Goal: Navigation & Orientation: Go to known website

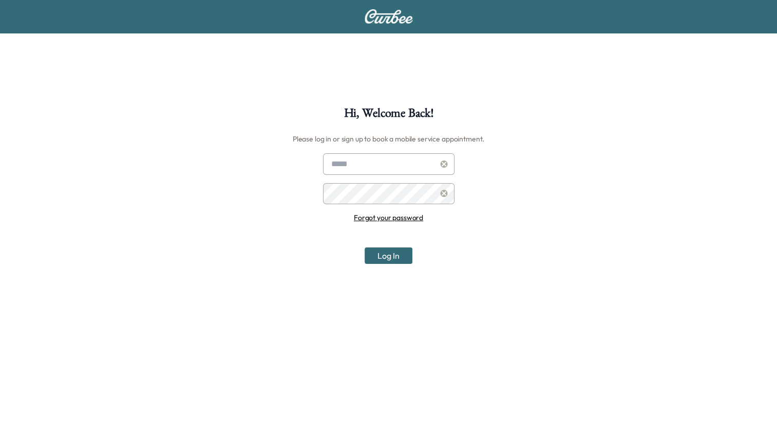
type input "**********"
click at [395, 258] on button "Log In" at bounding box center [389, 255] width 48 height 16
